Goal: Browse casually: Explore the website without a specific task or goal

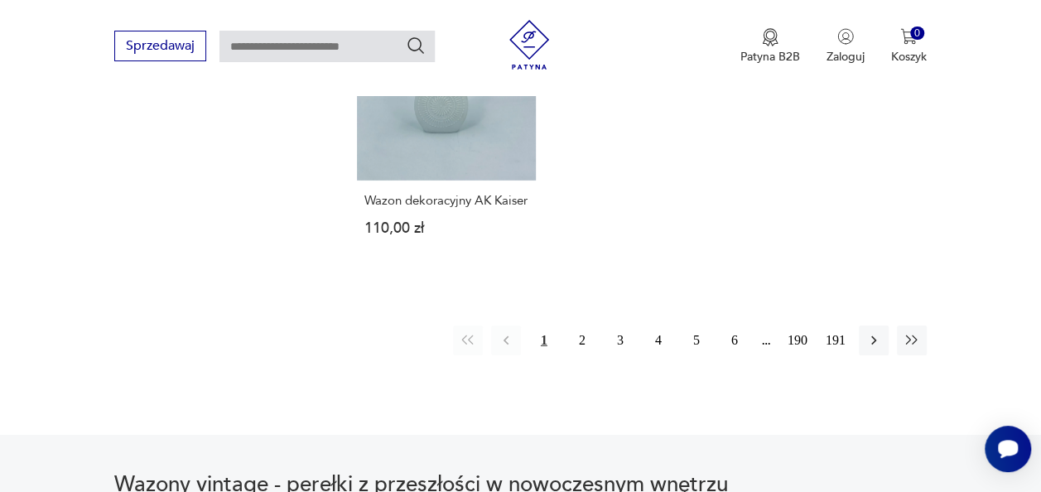
scroll to position [2427, 0]
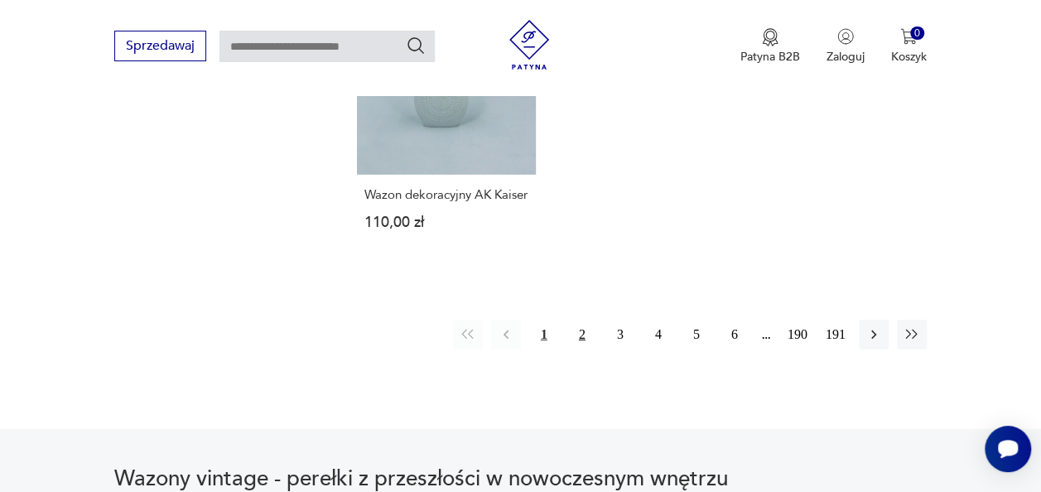
click at [583, 320] on button "2" at bounding box center [582, 335] width 30 height 30
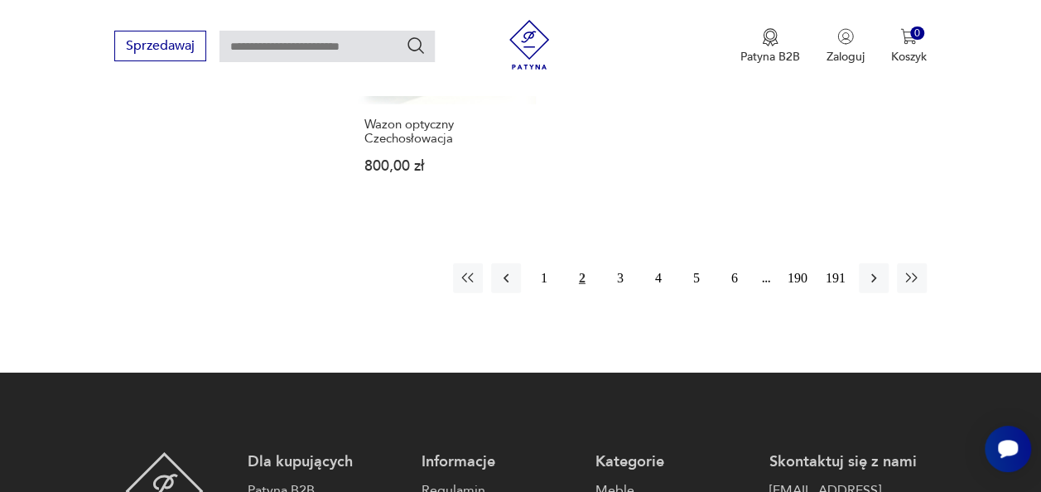
scroll to position [2427, 0]
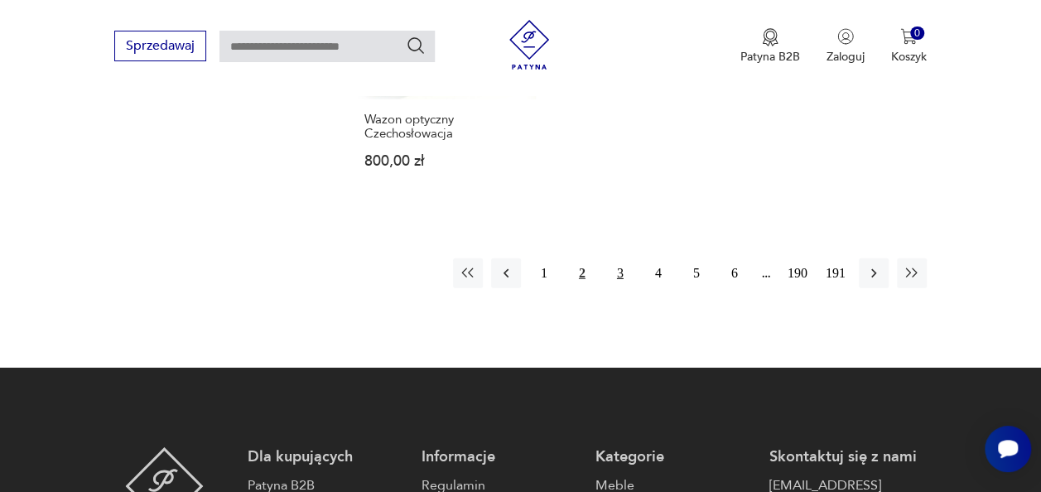
click at [622, 272] on button "3" at bounding box center [620, 273] width 30 height 30
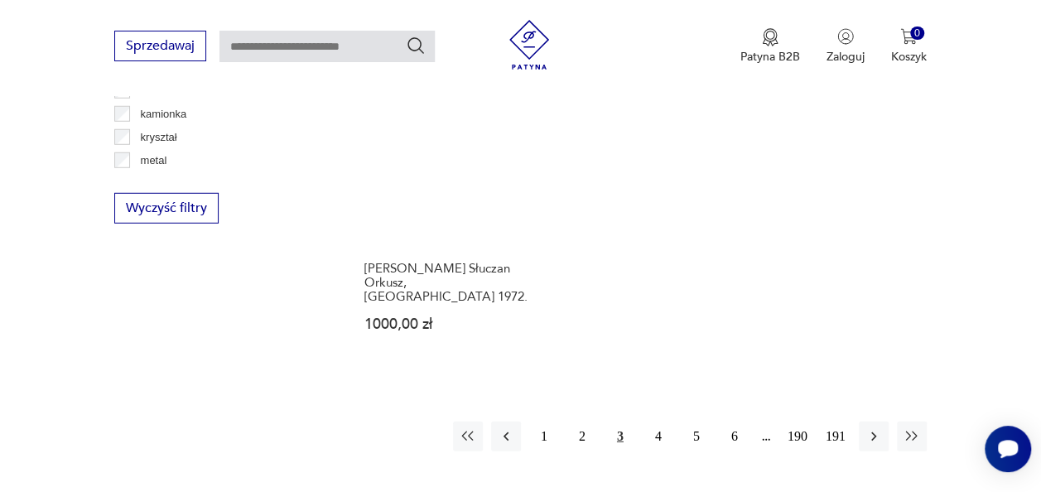
scroll to position [2261, 0]
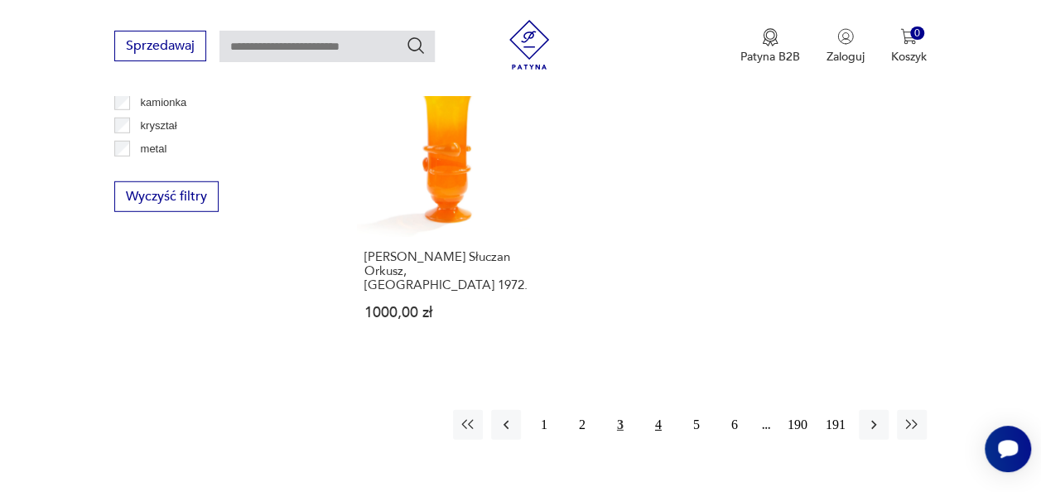
click at [659, 410] on button "4" at bounding box center [659, 425] width 30 height 30
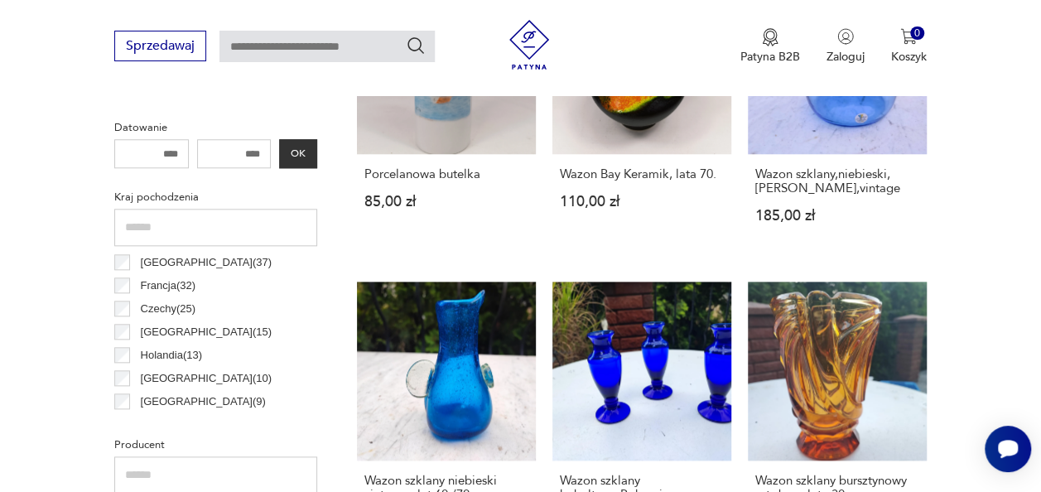
scroll to position [128, 0]
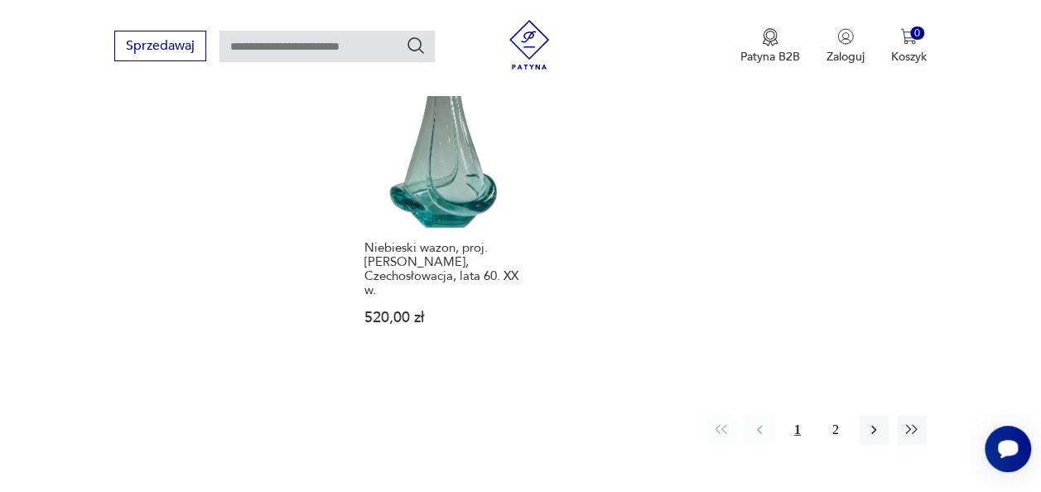
scroll to position [2427, 0]
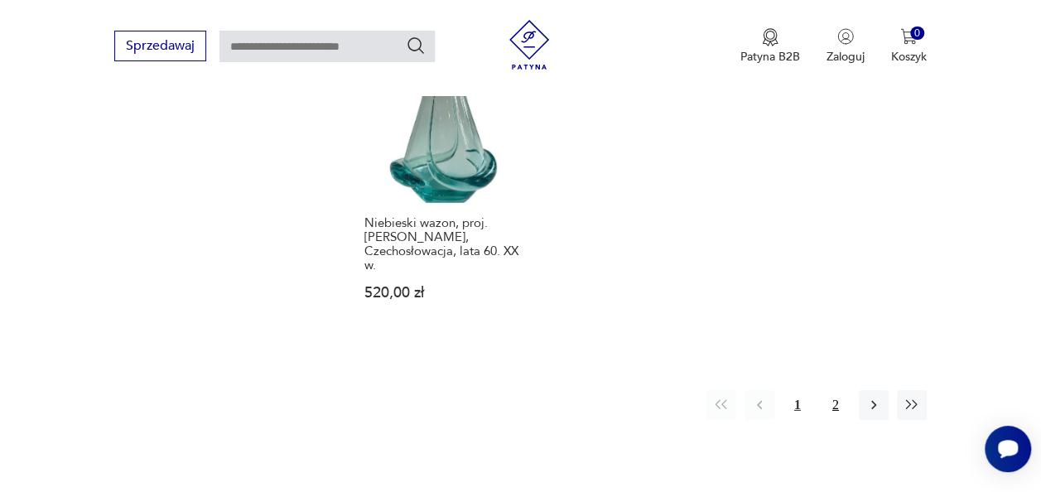
click at [837, 390] on button "2" at bounding box center [836, 405] width 30 height 30
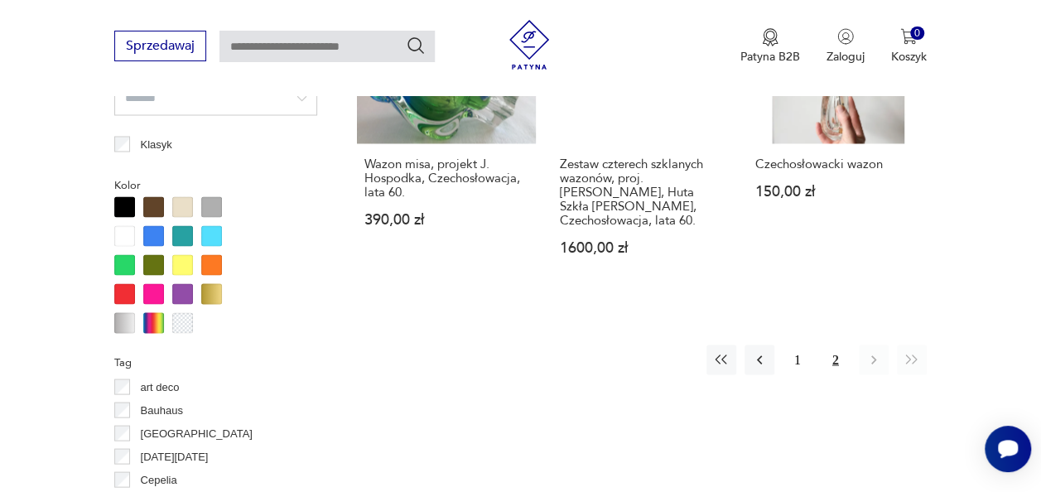
scroll to position [1516, 0]
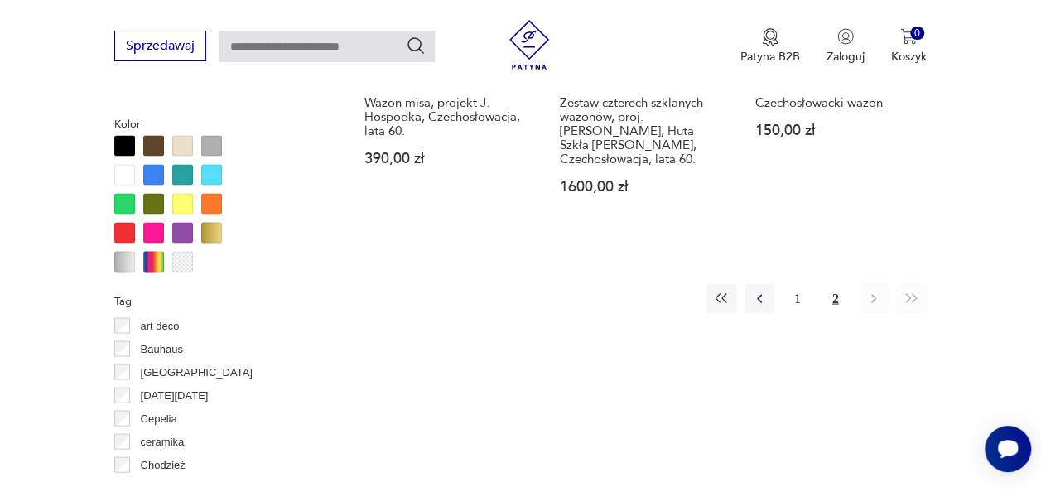
click at [835, 295] on button "2" at bounding box center [836, 298] width 30 height 30
click at [797, 297] on button "1" at bounding box center [798, 298] width 30 height 30
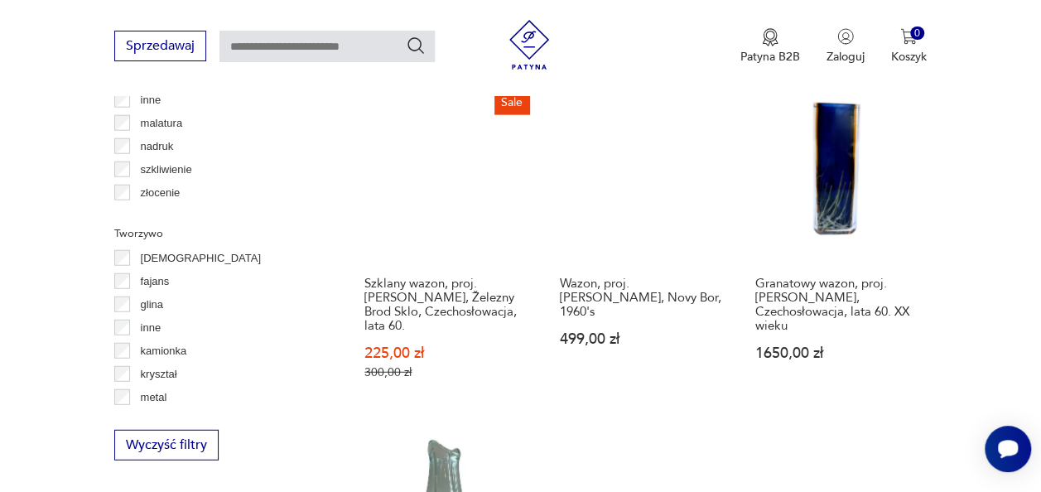
scroll to position [1930, 0]
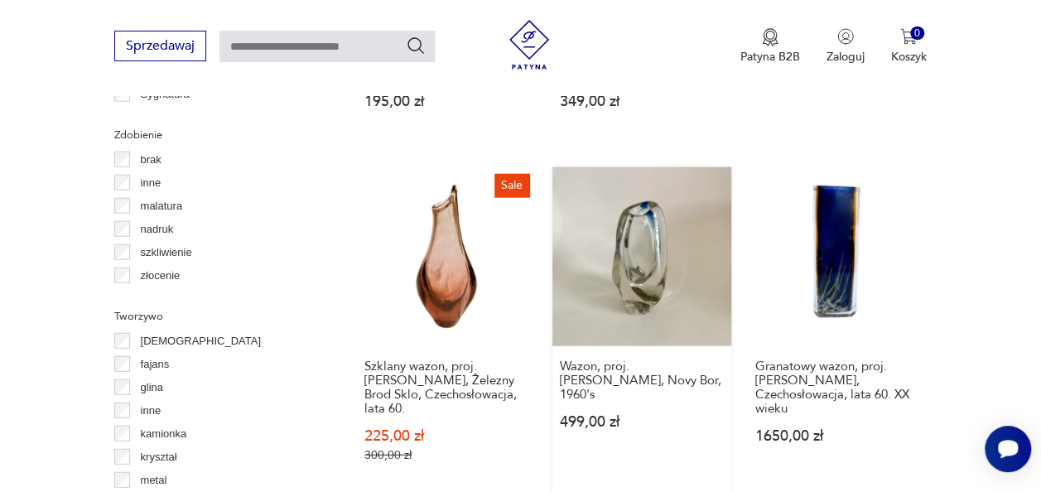
click at [651, 240] on link "Wazon, proj. [PERSON_NAME], Novy Bor, 1960's 499,00 zł" at bounding box center [641, 330] width 179 height 327
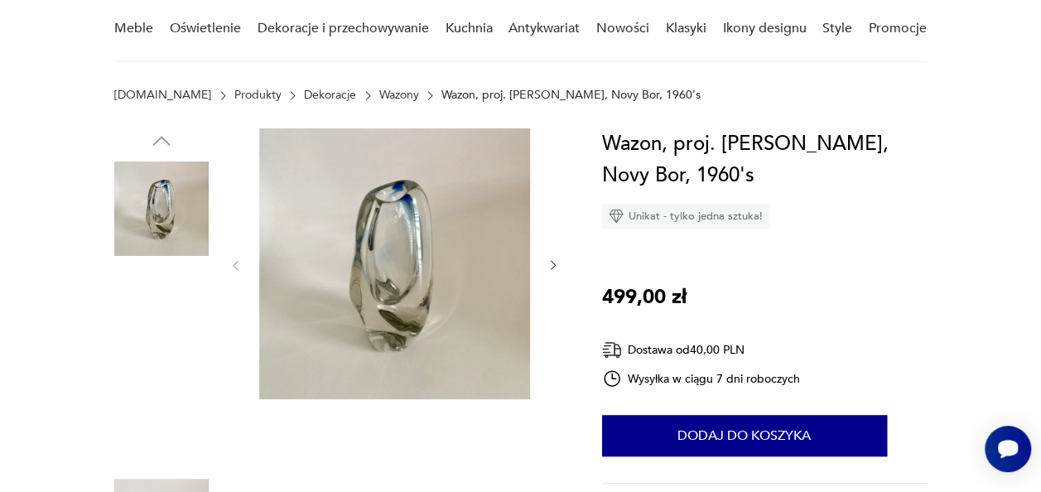
scroll to position [166, 0]
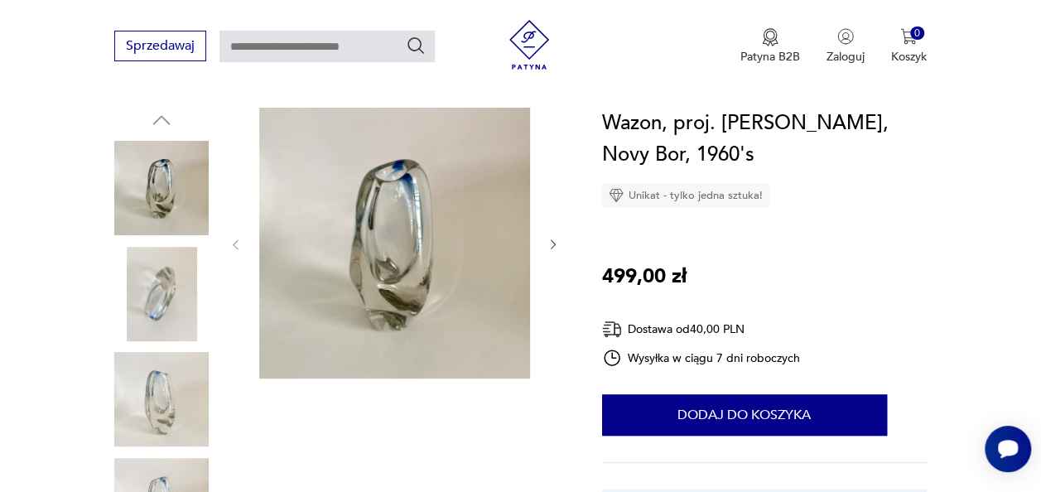
click at [172, 280] on img at bounding box center [161, 294] width 94 height 94
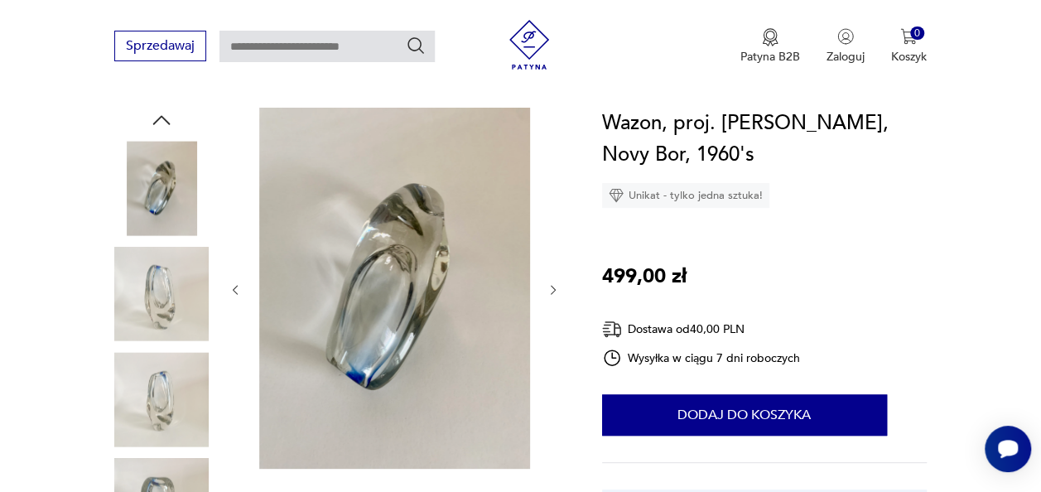
click at [164, 386] on img at bounding box center [161, 399] width 94 height 94
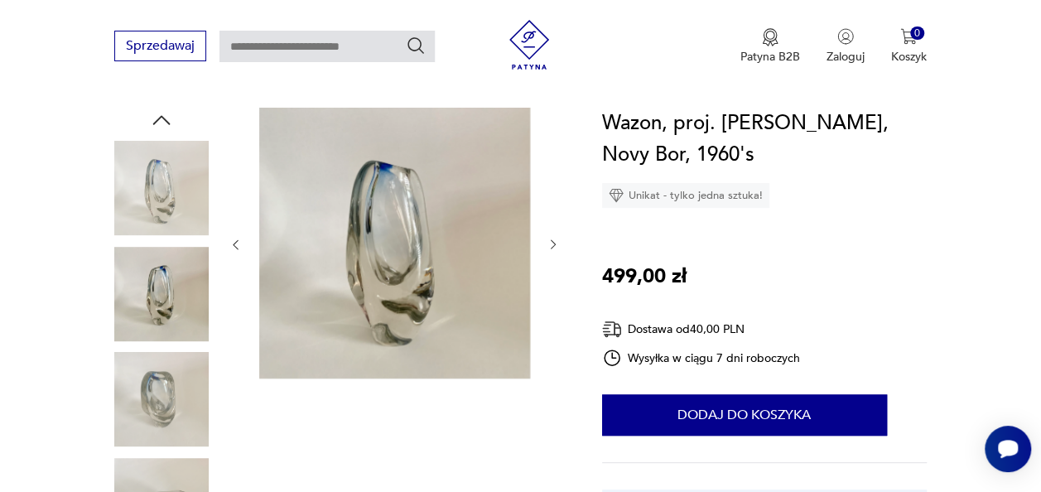
click at [156, 403] on img at bounding box center [161, 399] width 94 height 94
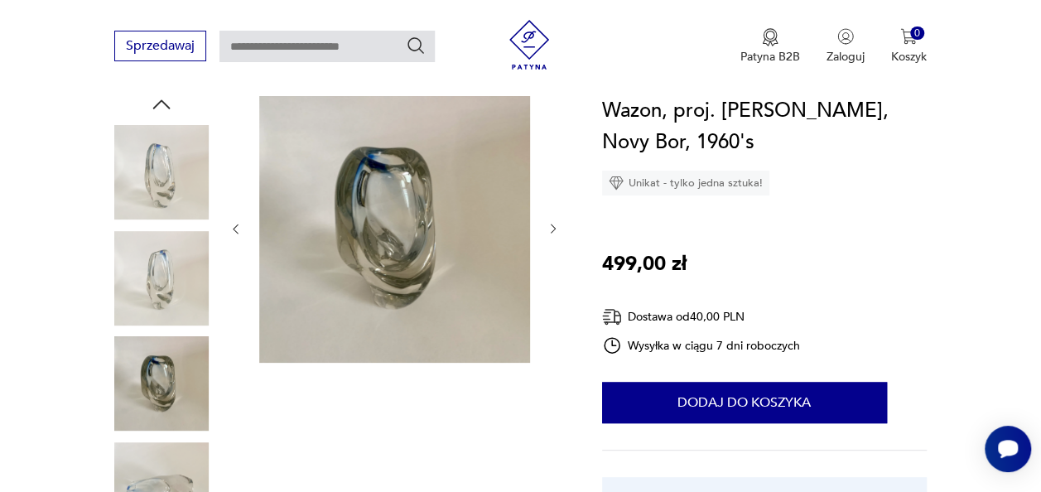
scroll to position [83, 0]
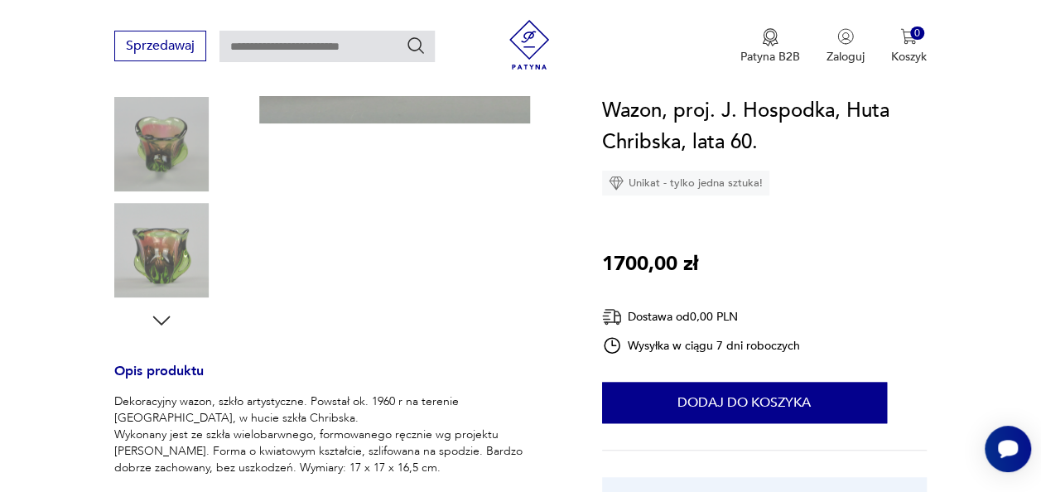
scroll to position [497, 0]
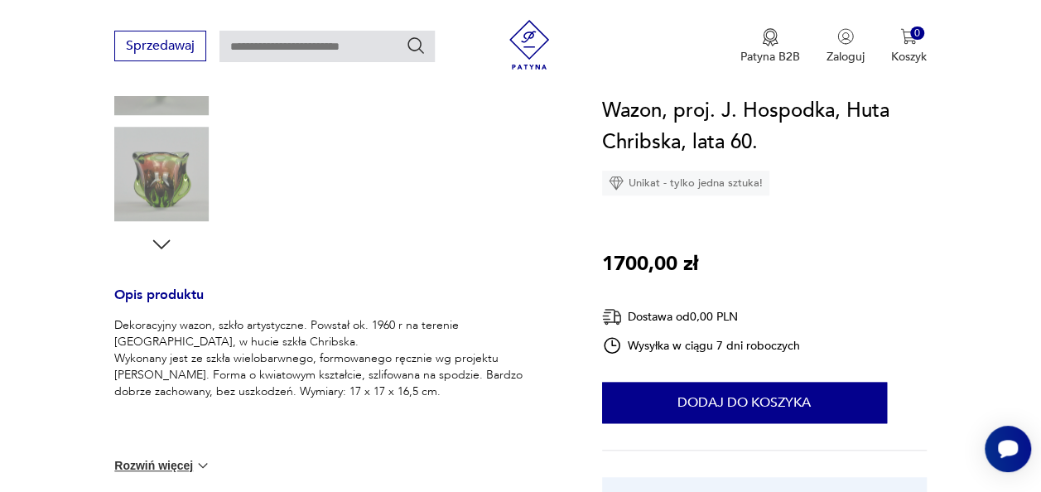
click at [161, 244] on icon "button" at bounding box center [161, 244] width 25 height 25
click at [161, 186] on img at bounding box center [161, 174] width 94 height 94
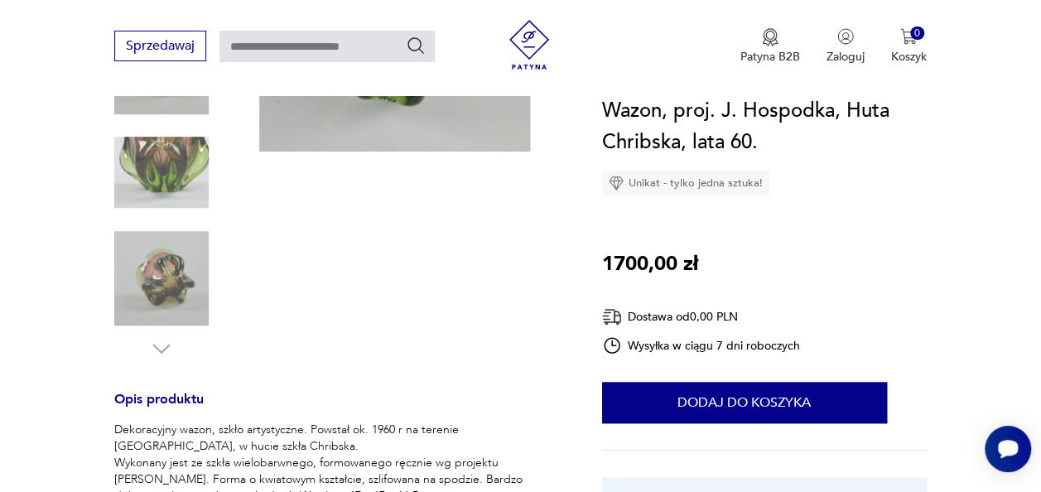
scroll to position [414, 0]
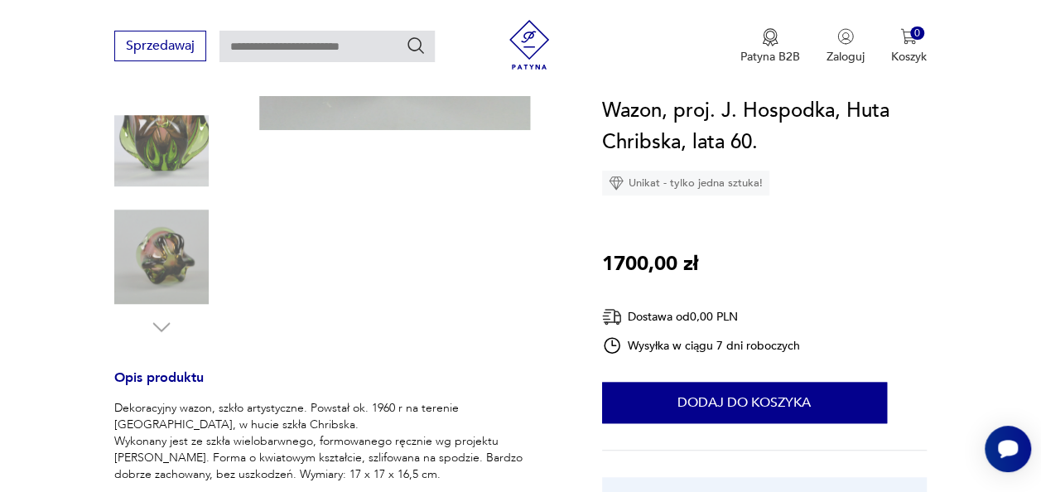
click at [163, 247] on img at bounding box center [161, 257] width 94 height 94
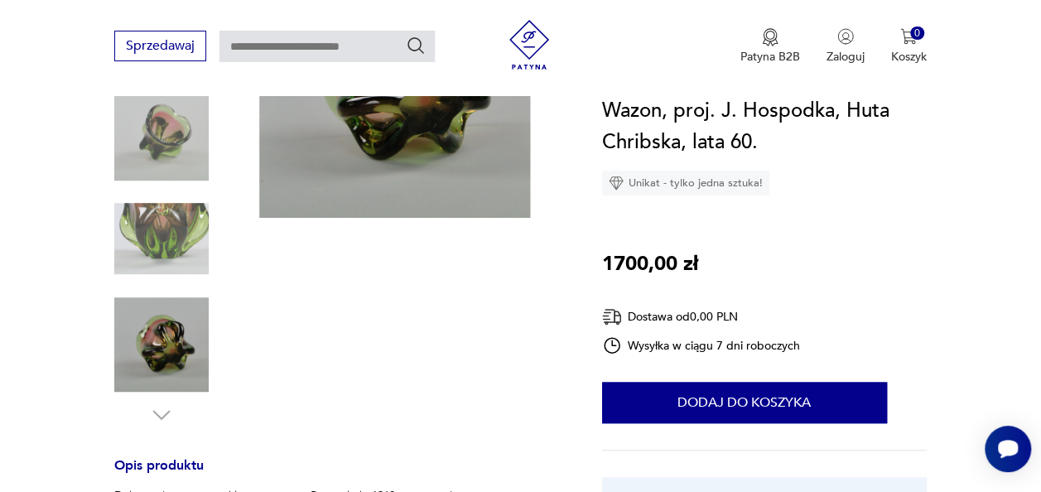
scroll to position [166, 0]
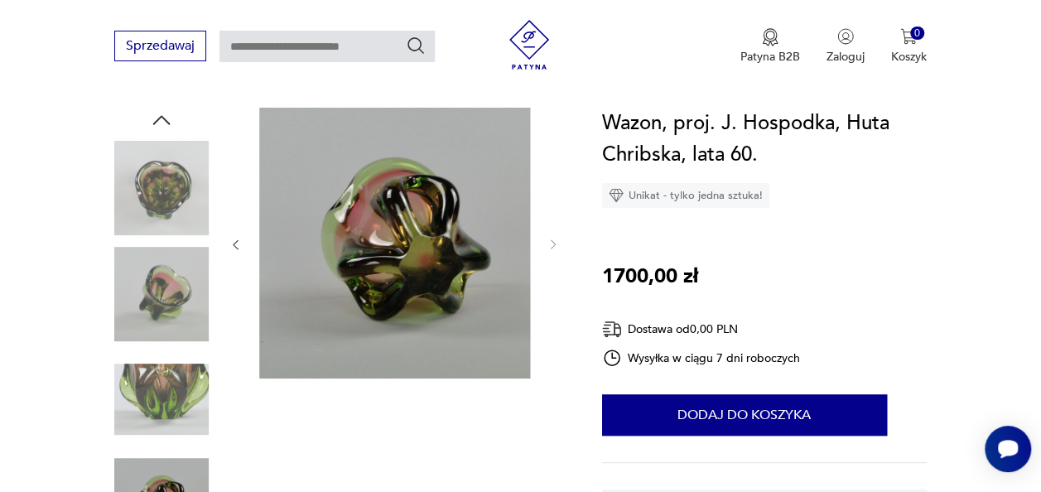
click at [167, 286] on img at bounding box center [161, 294] width 94 height 94
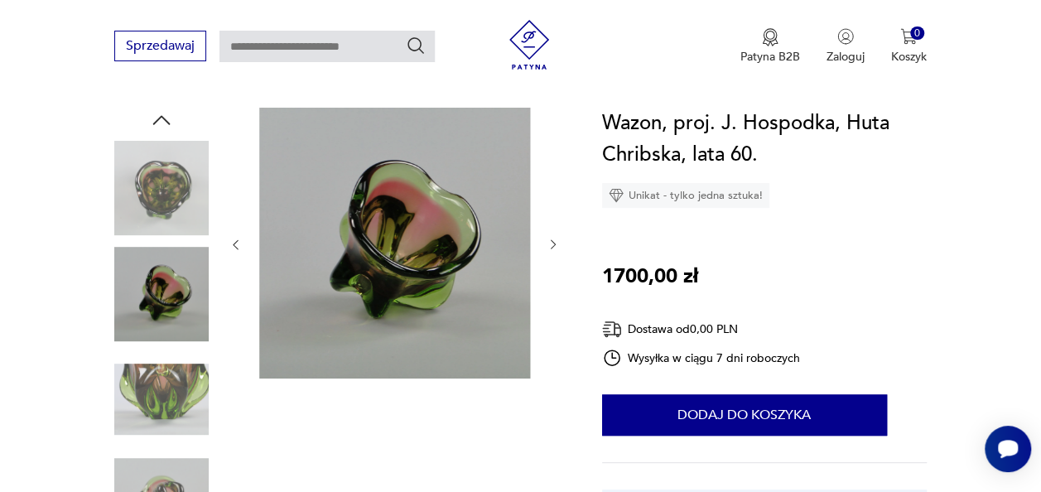
click at [164, 204] on img at bounding box center [161, 188] width 94 height 94
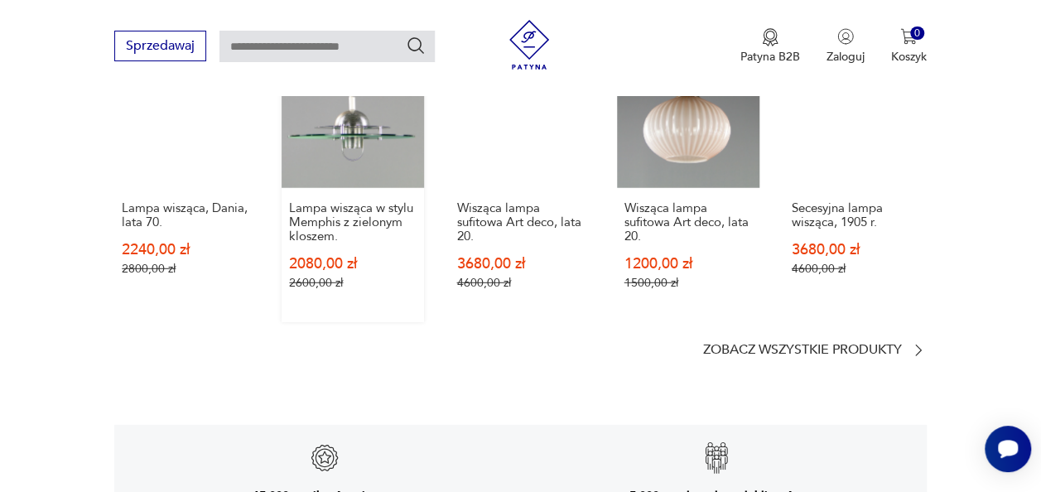
scroll to position [2236, 0]
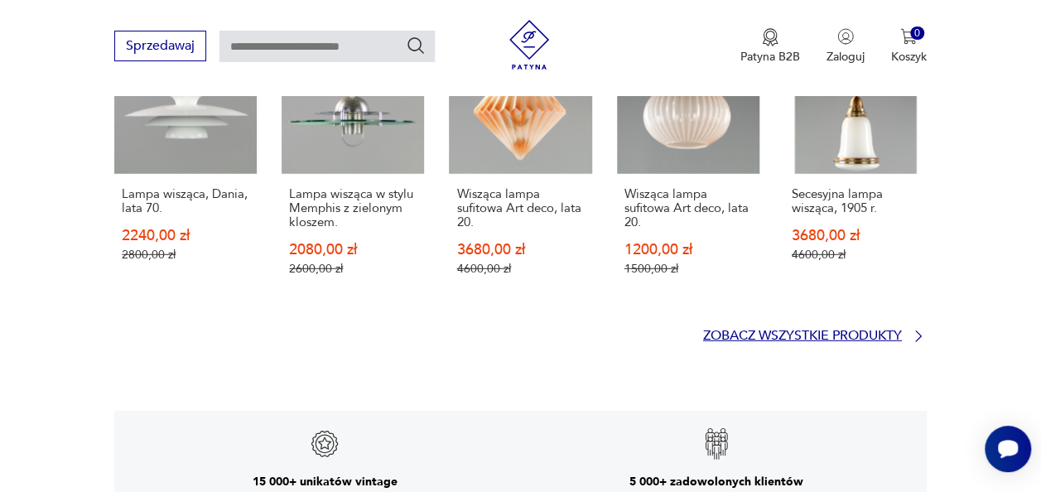
click at [726, 330] on p "Zobacz wszystkie produkty" at bounding box center [802, 335] width 199 height 11
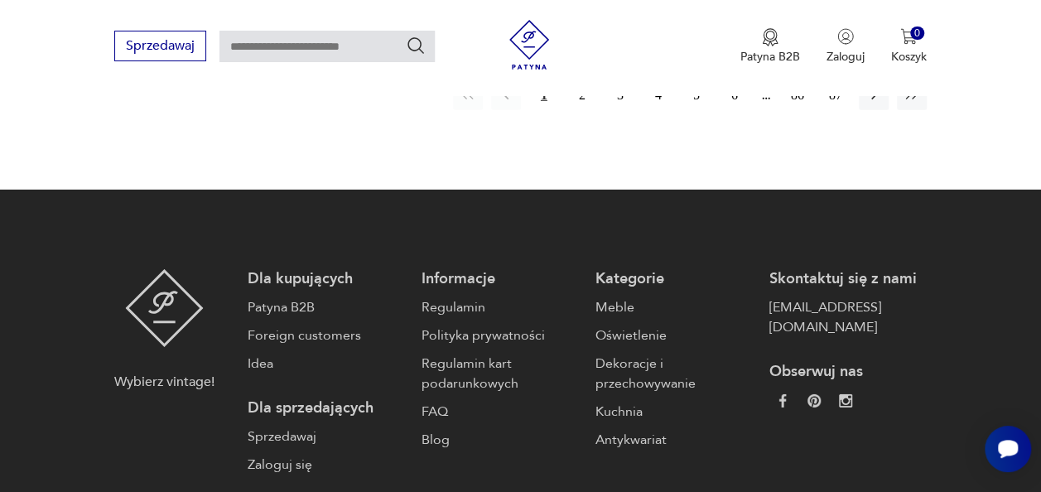
scroll to position [2495, 0]
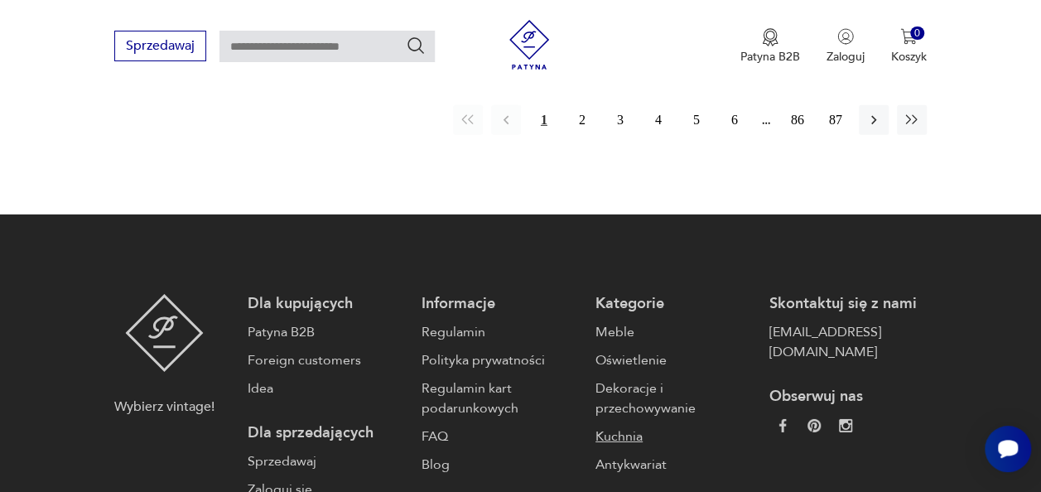
click at [610, 427] on link "Kuchnia" at bounding box center [674, 437] width 157 height 20
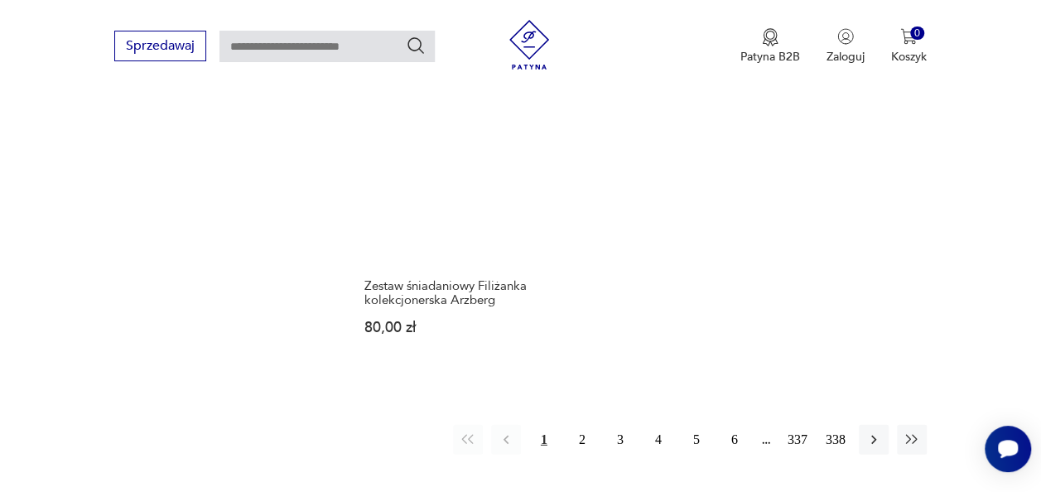
scroll to position [2351, 0]
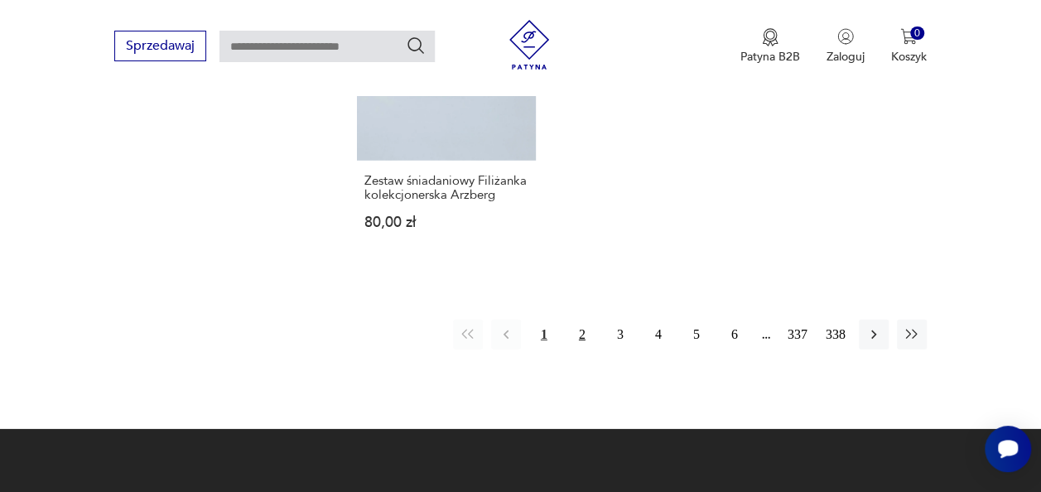
click at [582, 333] on button "2" at bounding box center [582, 335] width 30 height 30
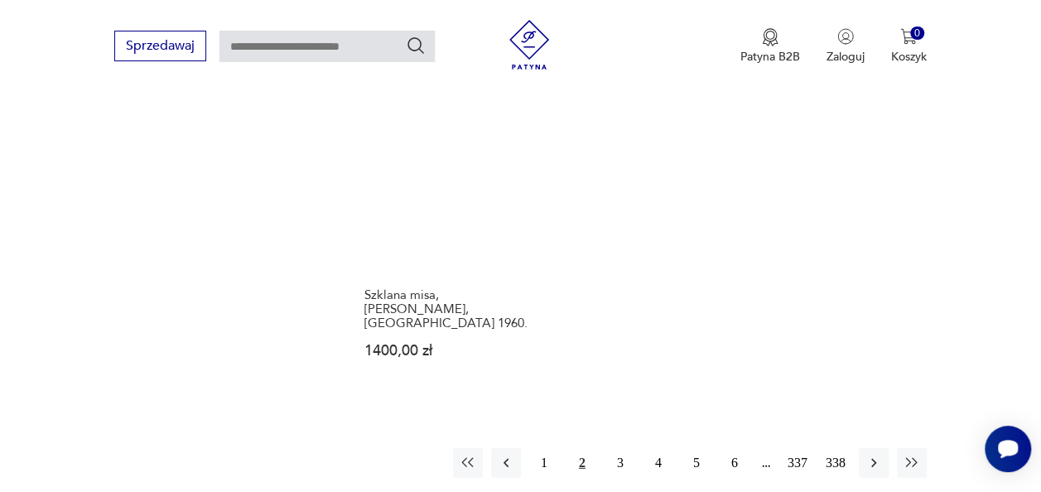
scroll to position [2261, 0]
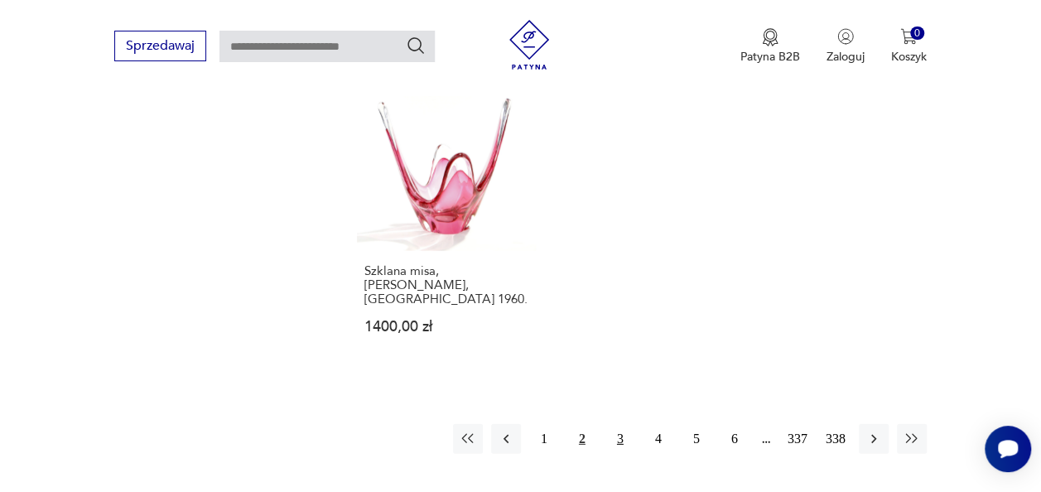
click at [623, 424] on button "3" at bounding box center [620, 439] width 30 height 30
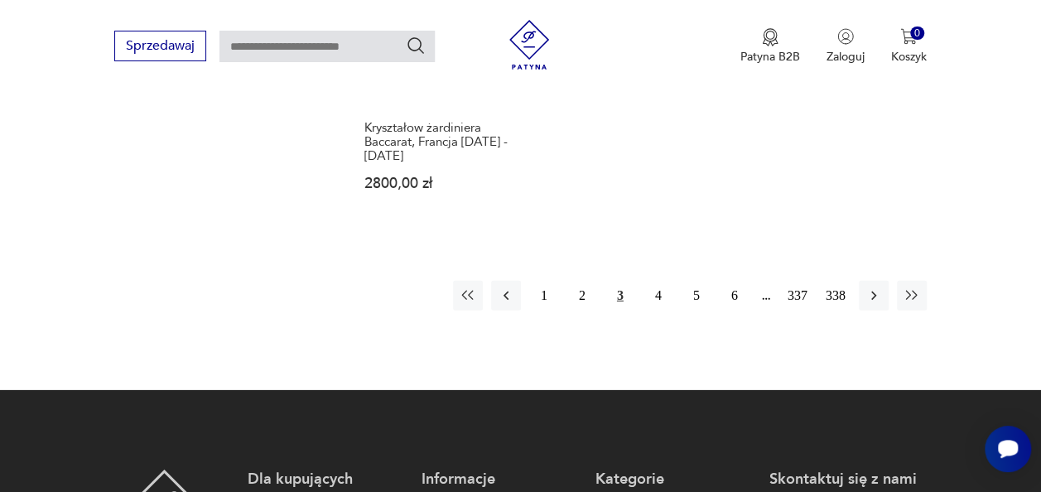
scroll to position [2427, 0]
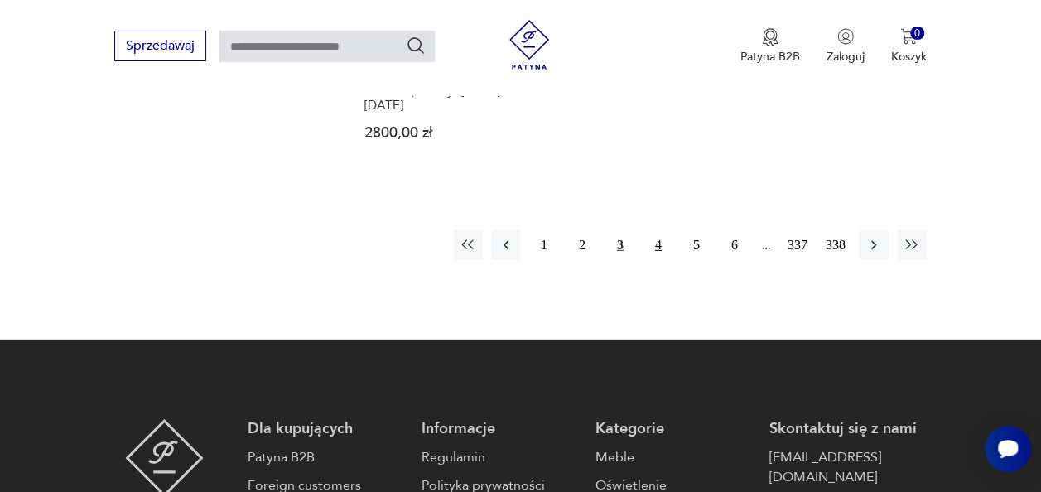
click at [659, 232] on button "4" at bounding box center [659, 245] width 30 height 30
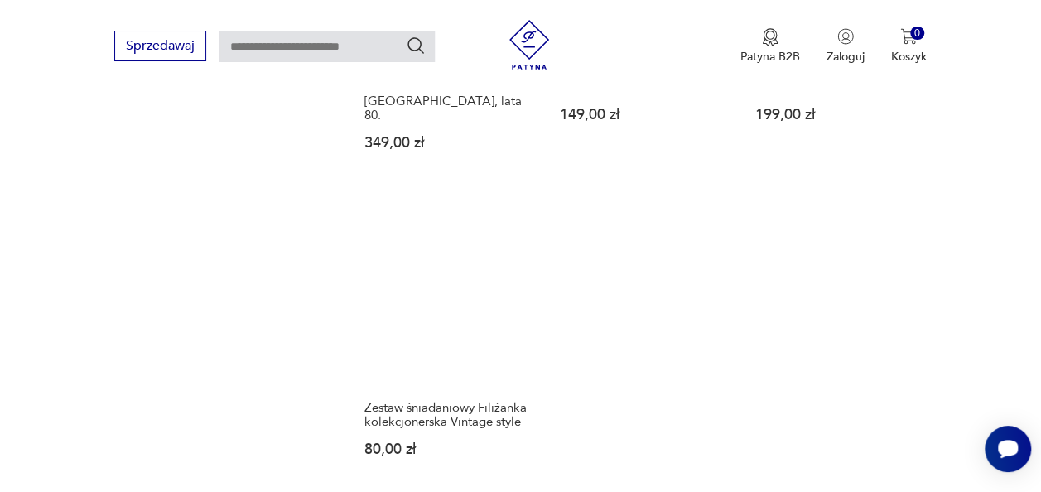
scroll to position [2344, 0]
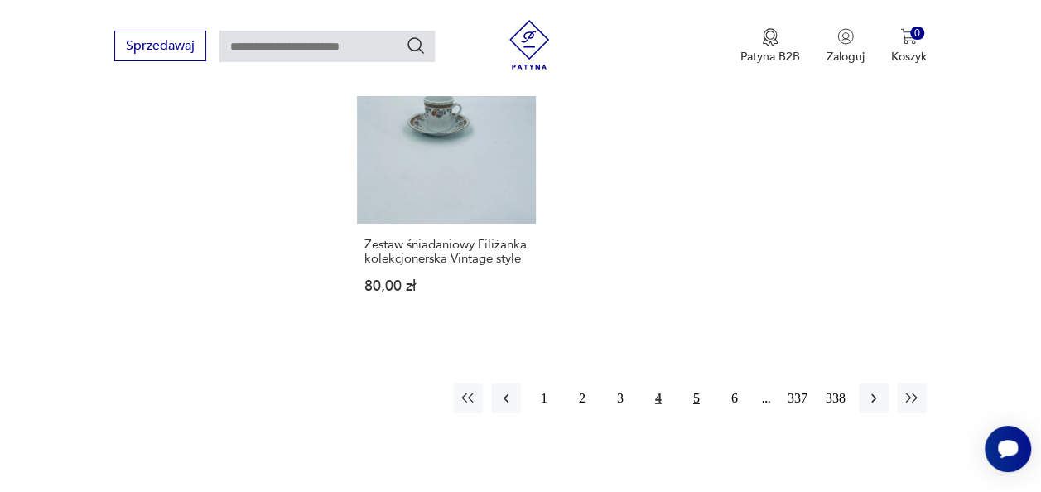
click at [699, 383] on button "5" at bounding box center [697, 398] width 30 height 30
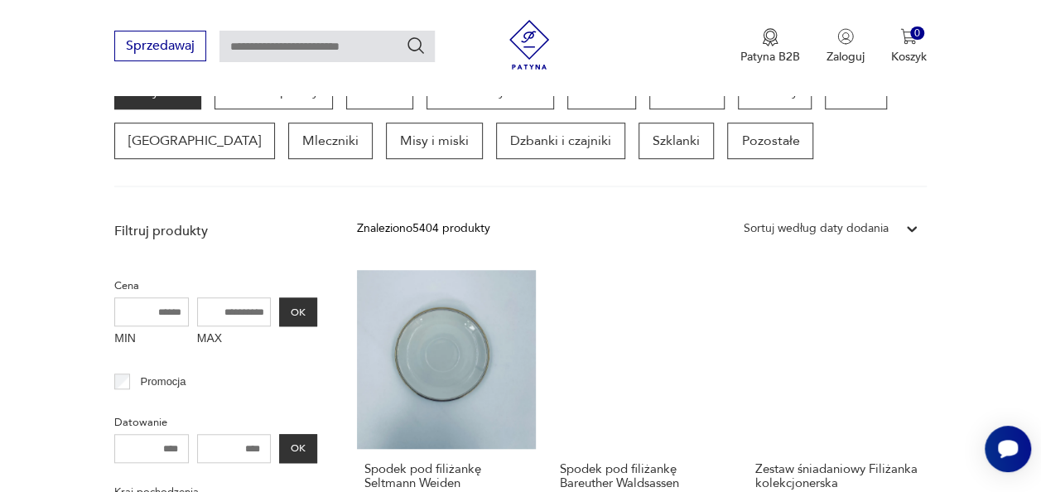
scroll to position [356, 0]
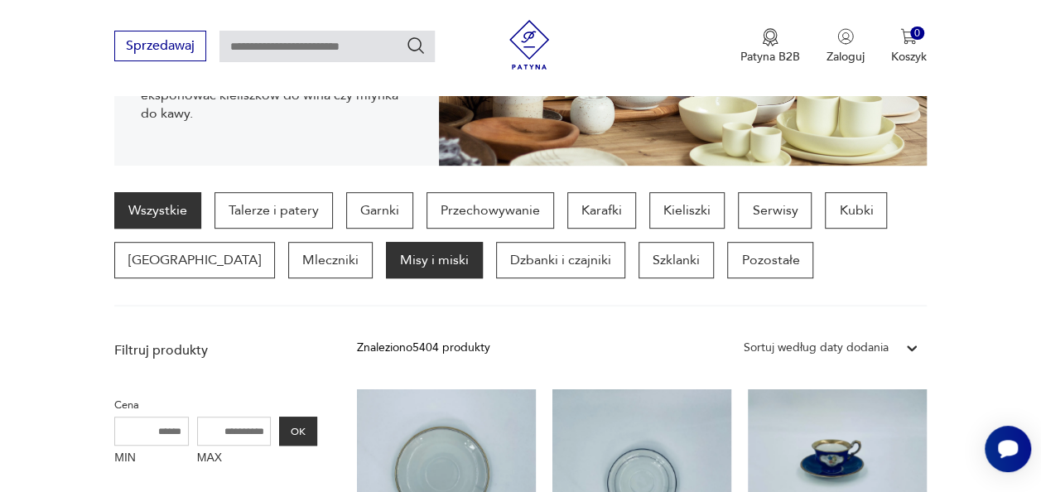
click at [386, 258] on p "Misy i miski" at bounding box center [434, 260] width 97 height 36
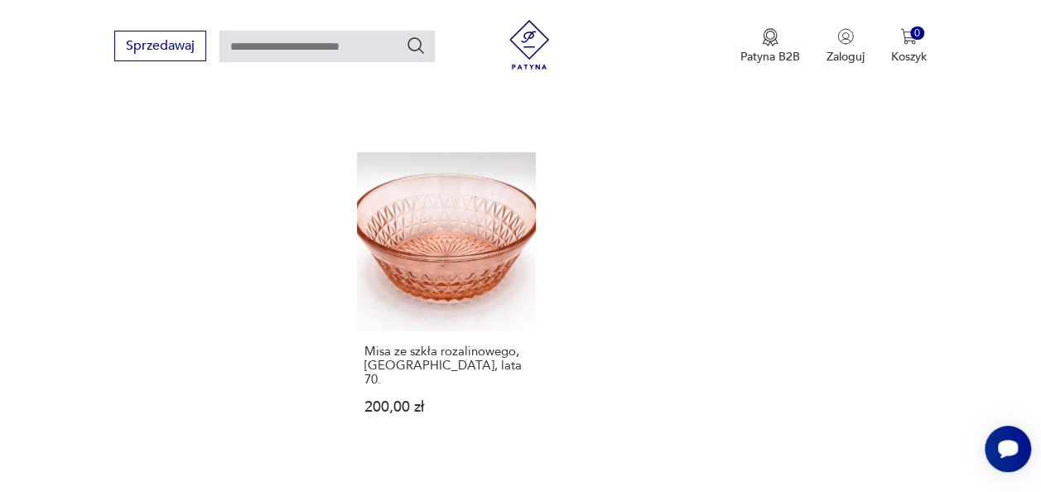
scroll to position [2261, 0]
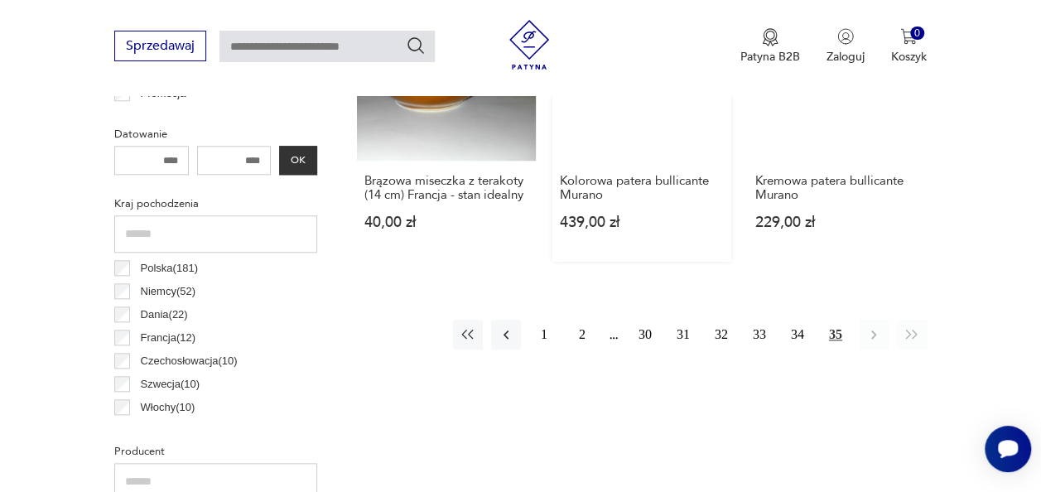
scroll to position [770, 0]
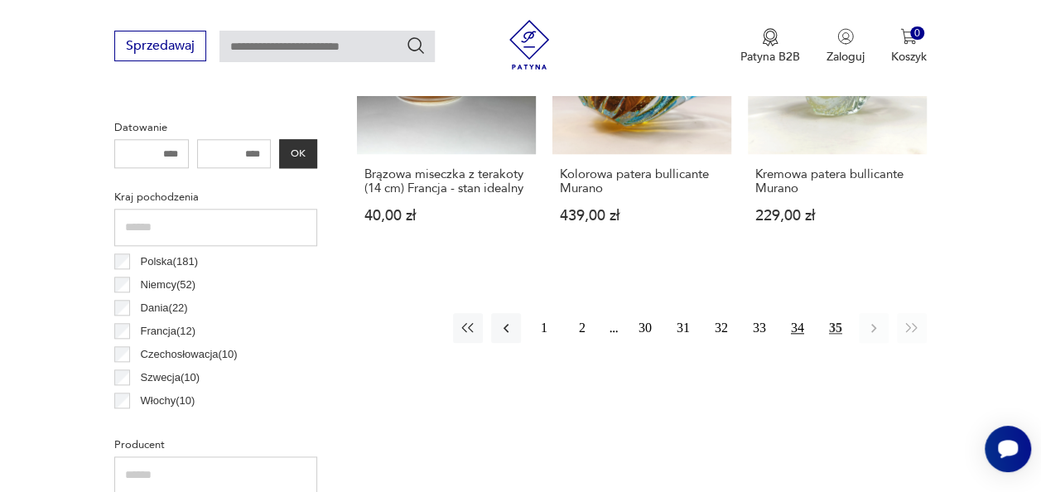
click at [800, 324] on button "34" at bounding box center [798, 328] width 30 height 30
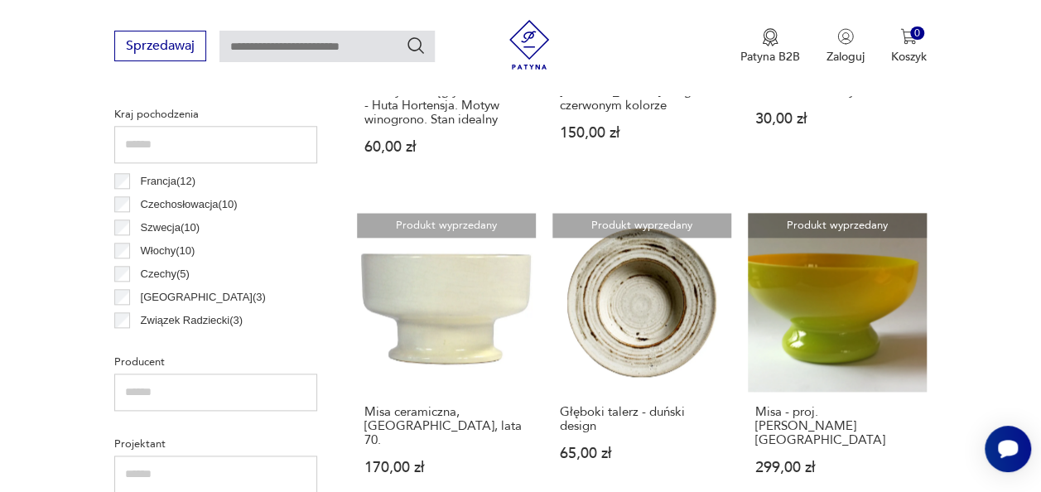
scroll to position [83, 0]
